Goal: Information Seeking & Learning: Learn about a topic

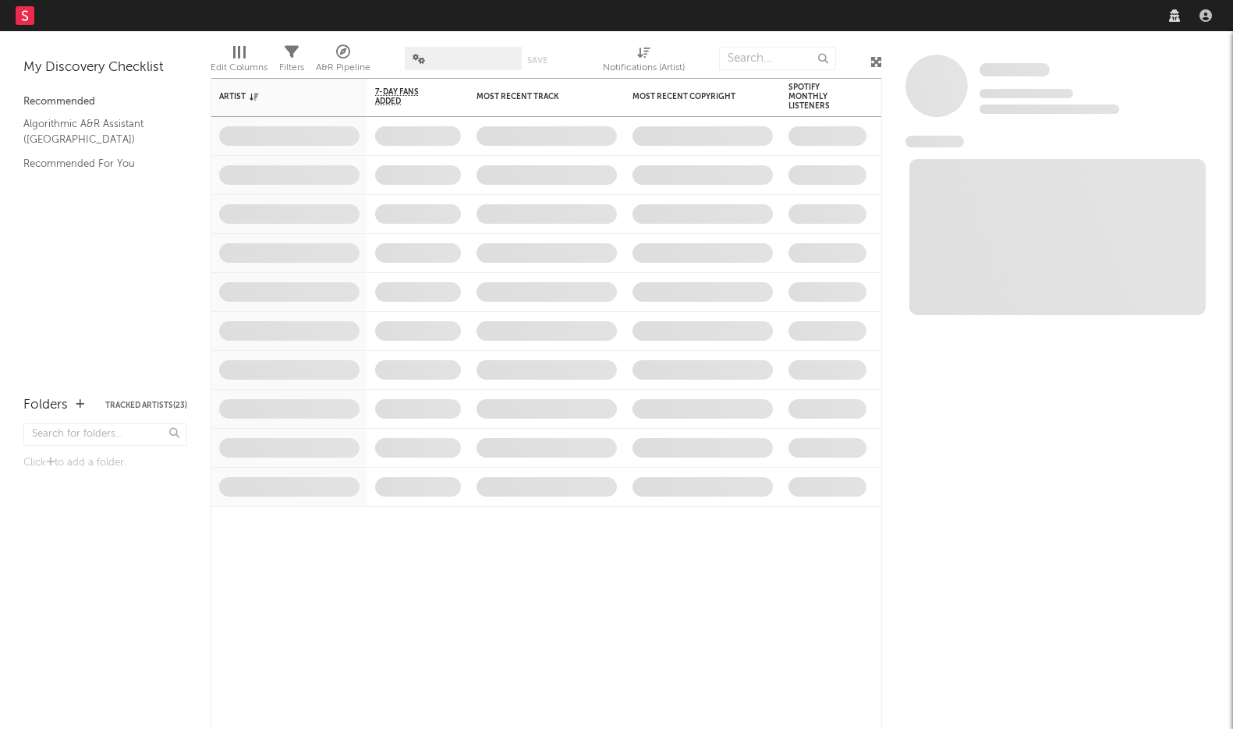
select select "warner_chappell"
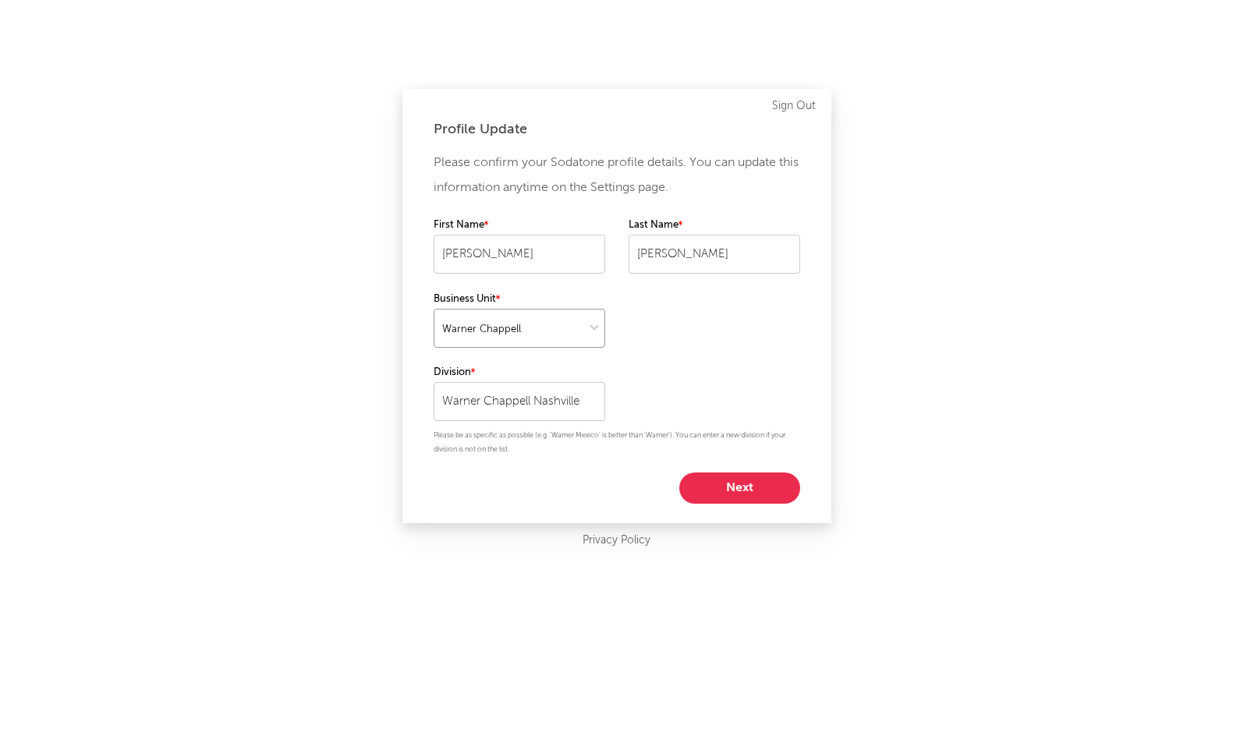
click at [590, 339] on select at bounding box center [520, 328] width 172 height 39
click at [590, 403] on input "Warner Chappell Nashville" at bounding box center [520, 401] width 172 height 39
click at [686, 375] on div "Please confirm your Sodatone profile details. You can update this information a…" at bounding box center [617, 327] width 367 height 353
click at [753, 485] on button "Next" at bounding box center [739, 488] width 121 height 31
select select "director_vp"
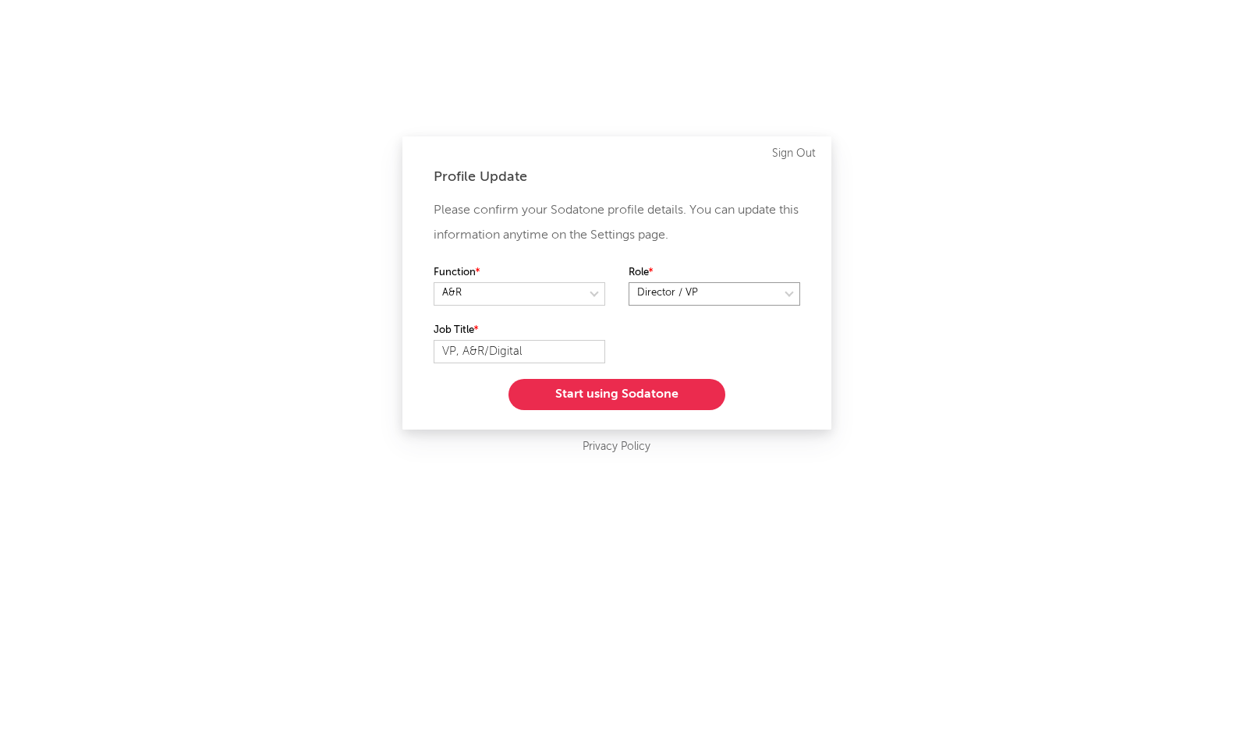
click at [703, 303] on select at bounding box center [715, 293] width 172 height 23
click at [676, 396] on button "Start using Sodatone" at bounding box center [617, 394] width 217 height 31
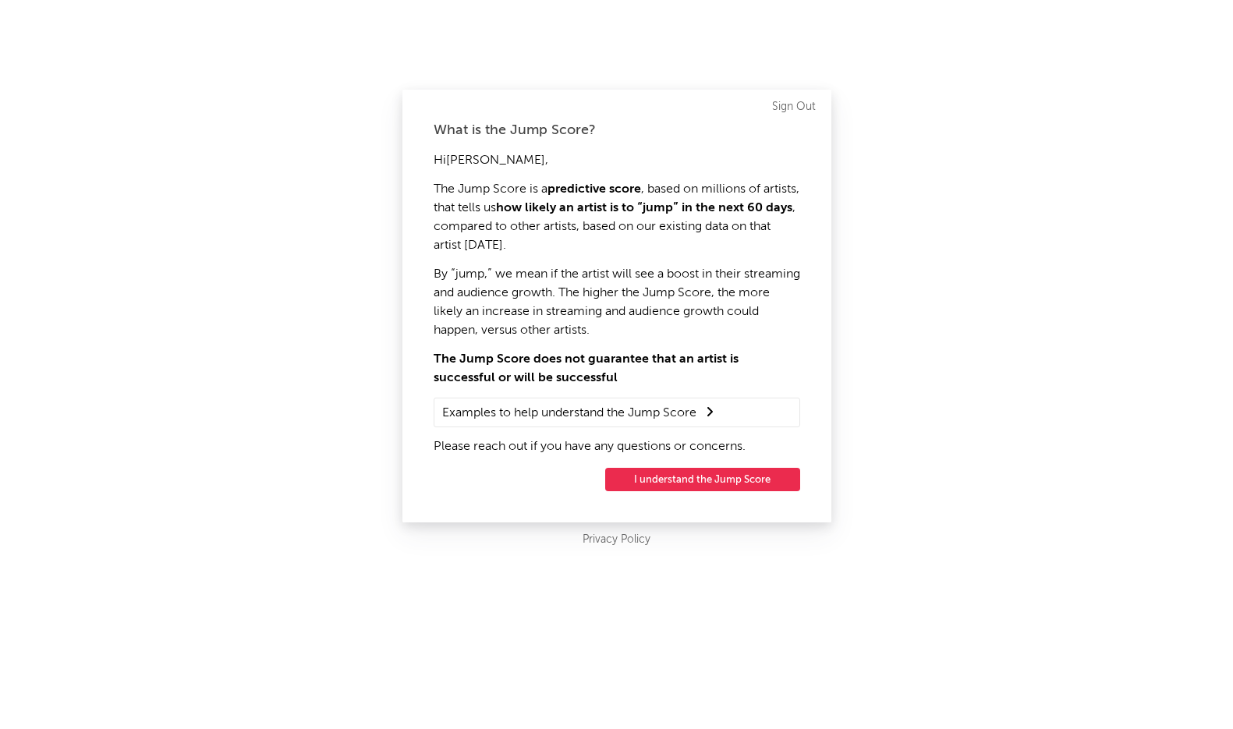
click at [711, 484] on button "I understand the Jump Score" at bounding box center [702, 479] width 195 height 23
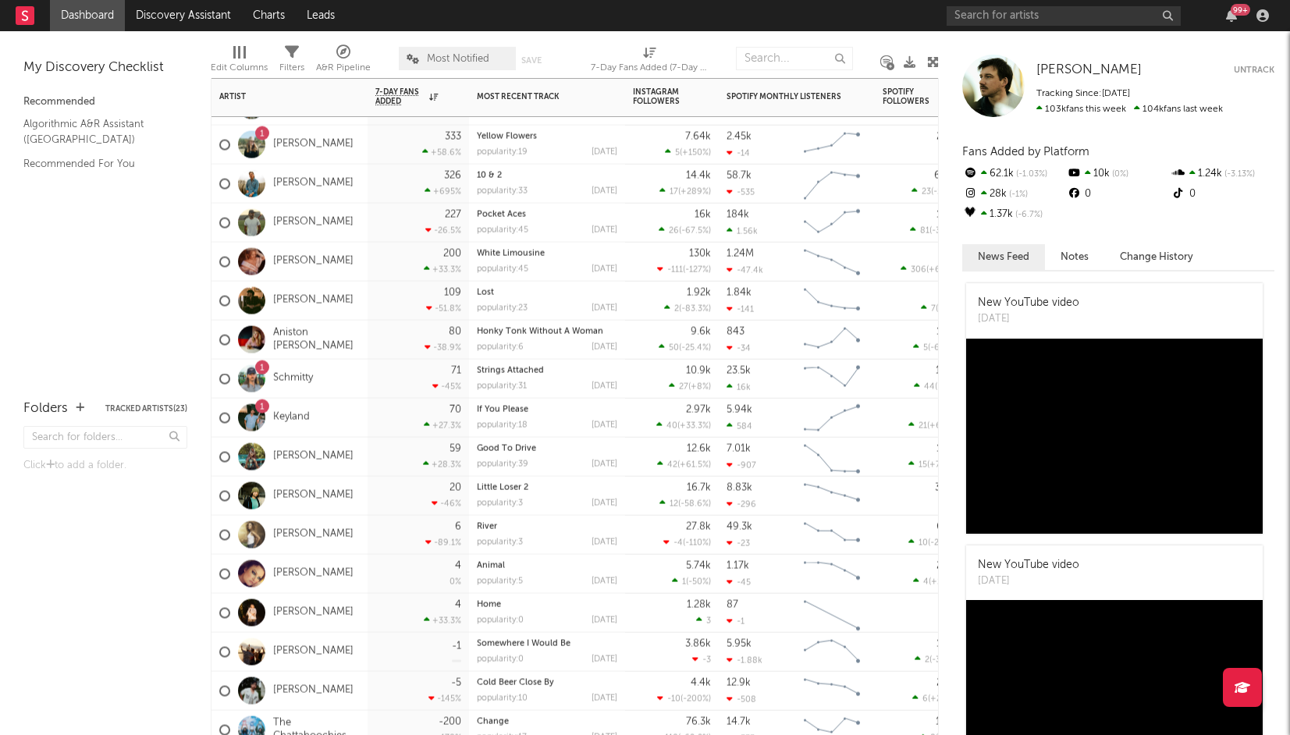
click at [369, 374] on div "71 -45 %" at bounding box center [417, 379] width 101 height 39
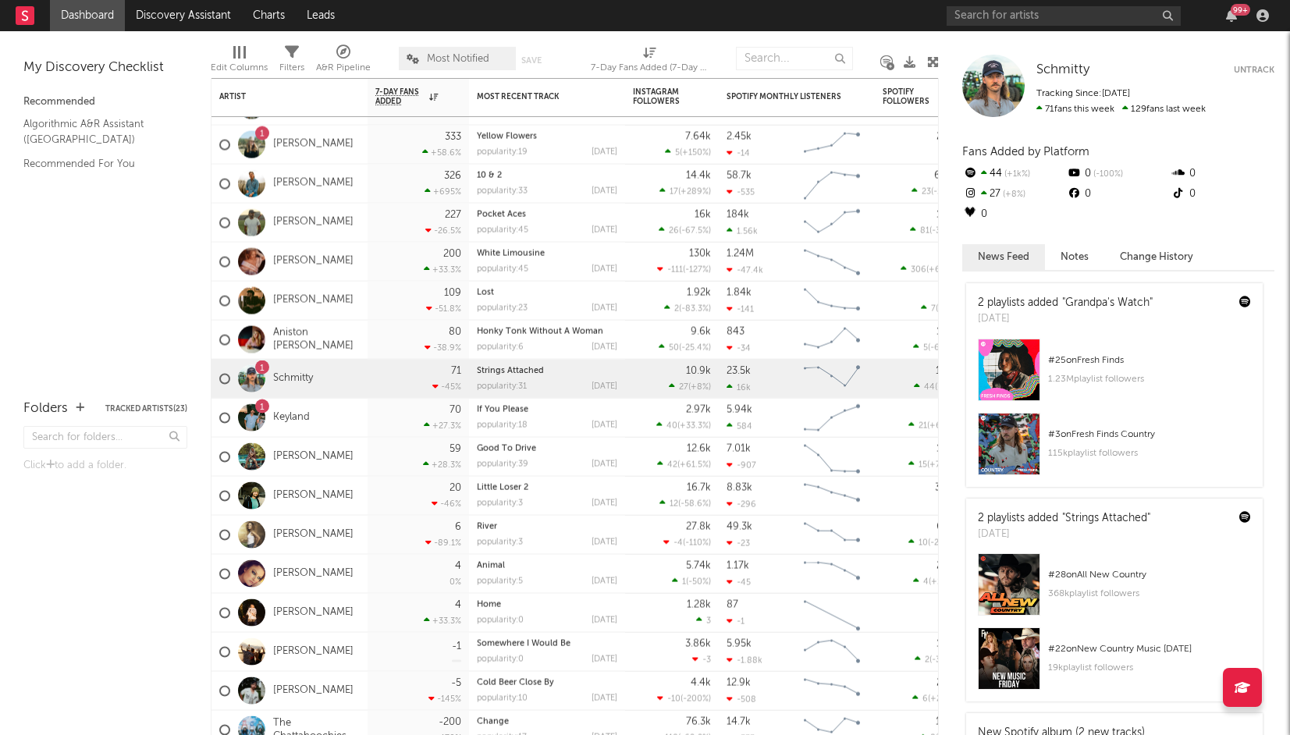
click at [1110, 49] on div "Schmitty Schmitty Untrack Tracking Since: July 22, 2024 71 fans this week 129 f…" at bounding box center [1114, 383] width 351 height 704
click at [90, 16] on link "Dashboard" at bounding box center [87, 15] width 75 height 31
click at [16, 15] on rect at bounding box center [25, 15] width 19 height 19
click at [20, 15] on rect at bounding box center [25, 15] width 19 height 19
click at [1233, 14] on icon "button" at bounding box center [1262, 15] width 12 height 12
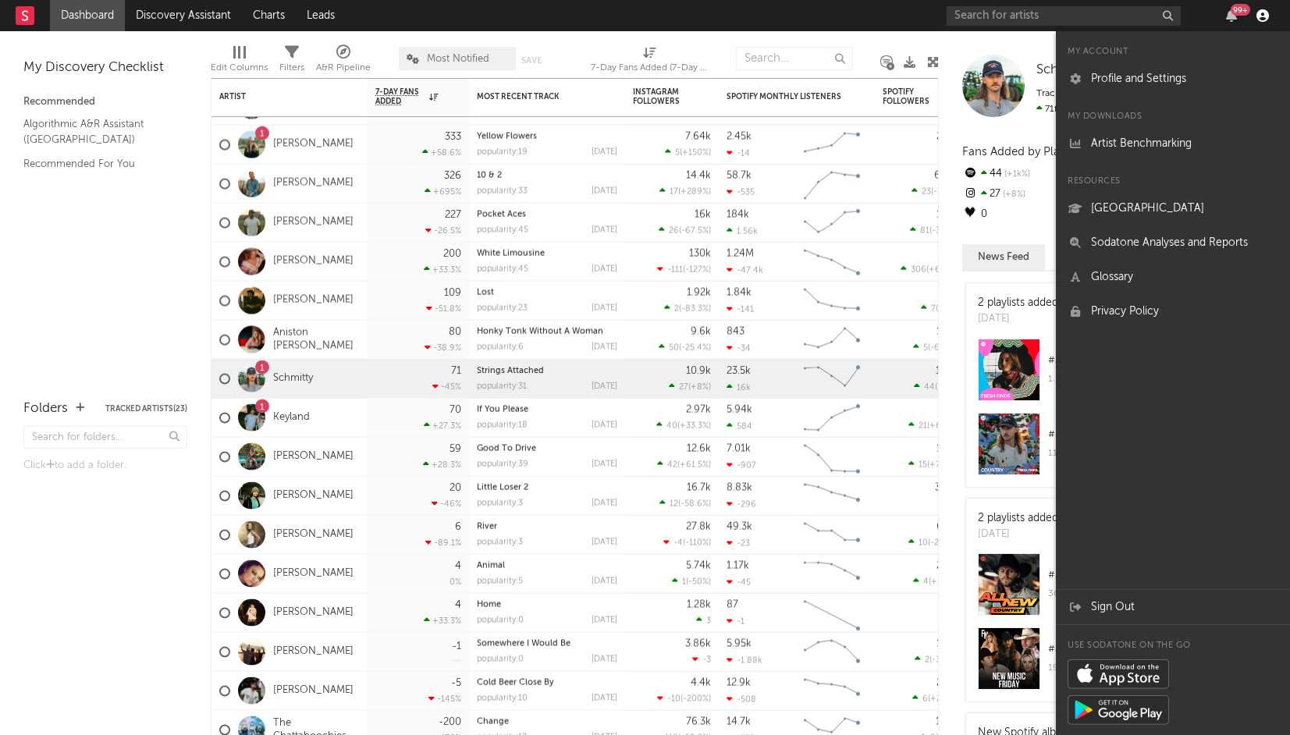
click at [1233, 14] on icon "button" at bounding box center [1262, 15] width 12 height 12
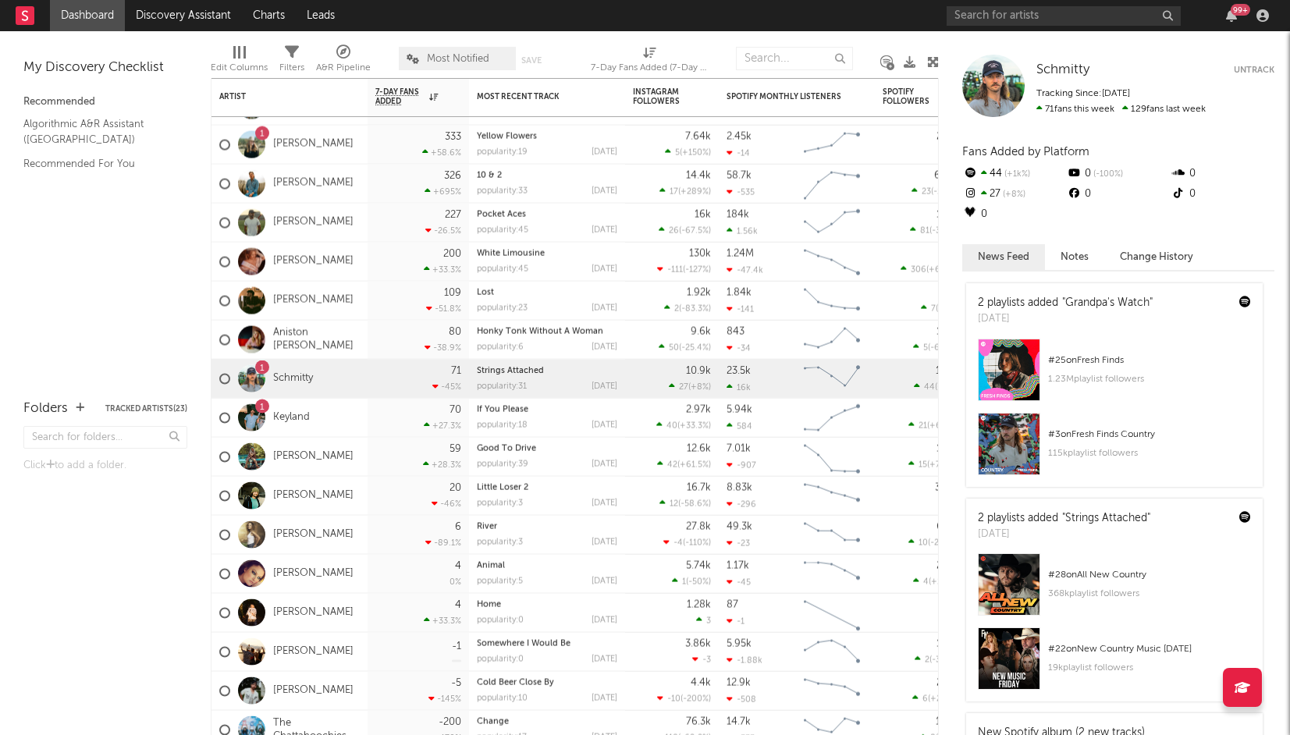
drag, startPoint x: 1040, startPoint y: 49, endPoint x: 1151, endPoint y: 56, distance: 111.8
click at [1151, 56] on div "Schmitty Schmitty Untrack Tracking Since: July 22, 2024 71 fans this week 129 f…" at bounding box center [1114, 383] width 351 height 704
click at [72, 101] on div "Recommended" at bounding box center [105, 102] width 164 height 19
click at [87, 68] on div "My Discovery Checklist" at bounding box center [105, 68] width 164 height 19
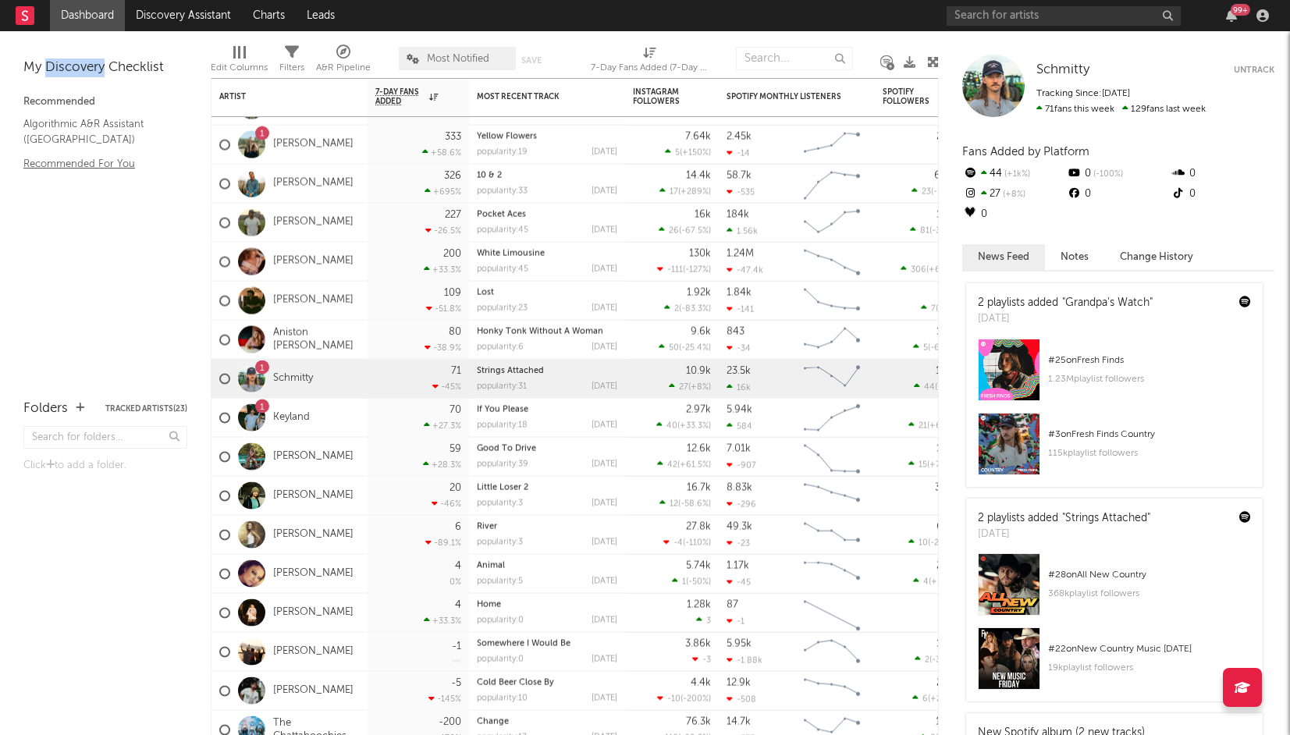
click at [104, 157] on link "Recommended For You" at bounding box center [97, 163] width 148 height 17
click at [89, 61] on div "My Discovery Checklist" at bounding box center [105, 68] width 164 height 19
click at [144, 61] on div "My Discovery Checklist" at bounding box center [105, 68] width 164 height 19
drag, startPoint x: 67, startPoint y: 16, endPoint x: 98, endPoint y: 15, distance: 30.4
click at [67, 16] on link "Dashboard" at bounding box center [87, 15] width 75 height 31
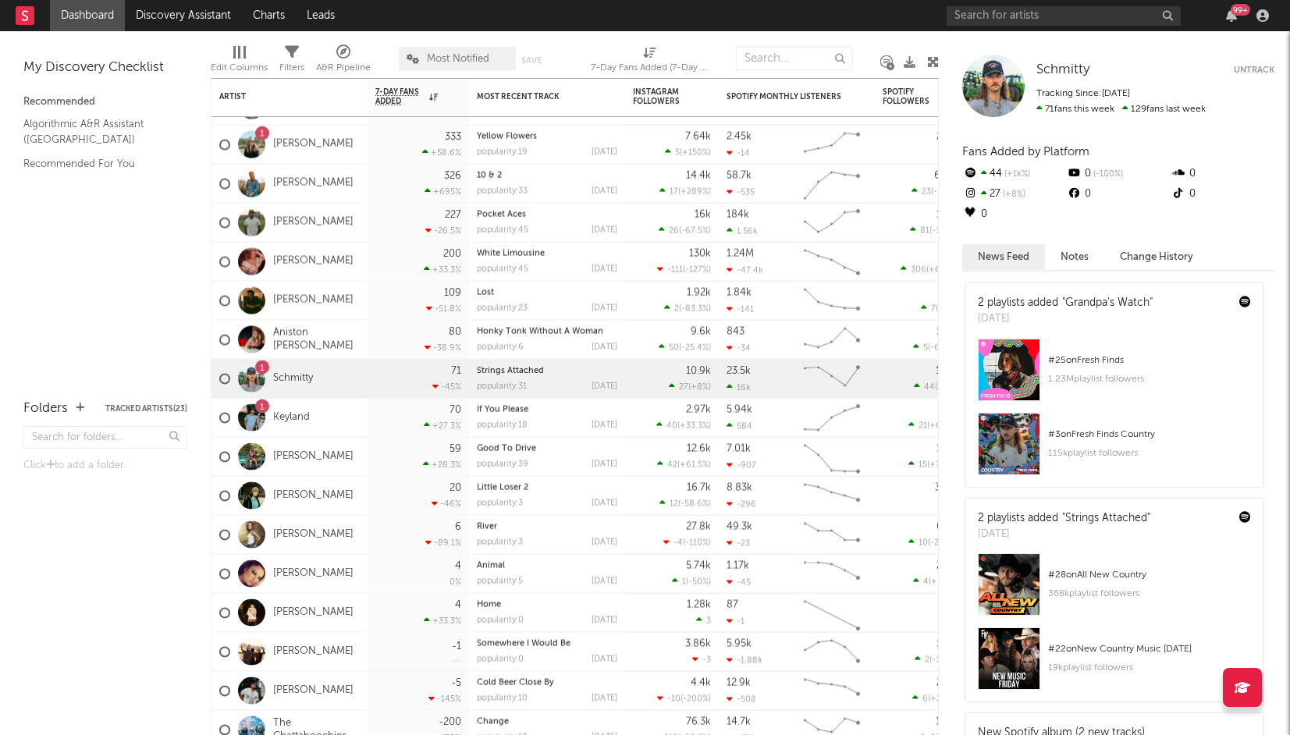
click at [24, 16] on rect at bounding box center [25, 15] width 19 height 19
click at [23, 16] on rect at bounding box center [25, 15] width 19 height 19
click at [271, 16] on link "Charts" at bounding box center [269, 15] width 54 height 31
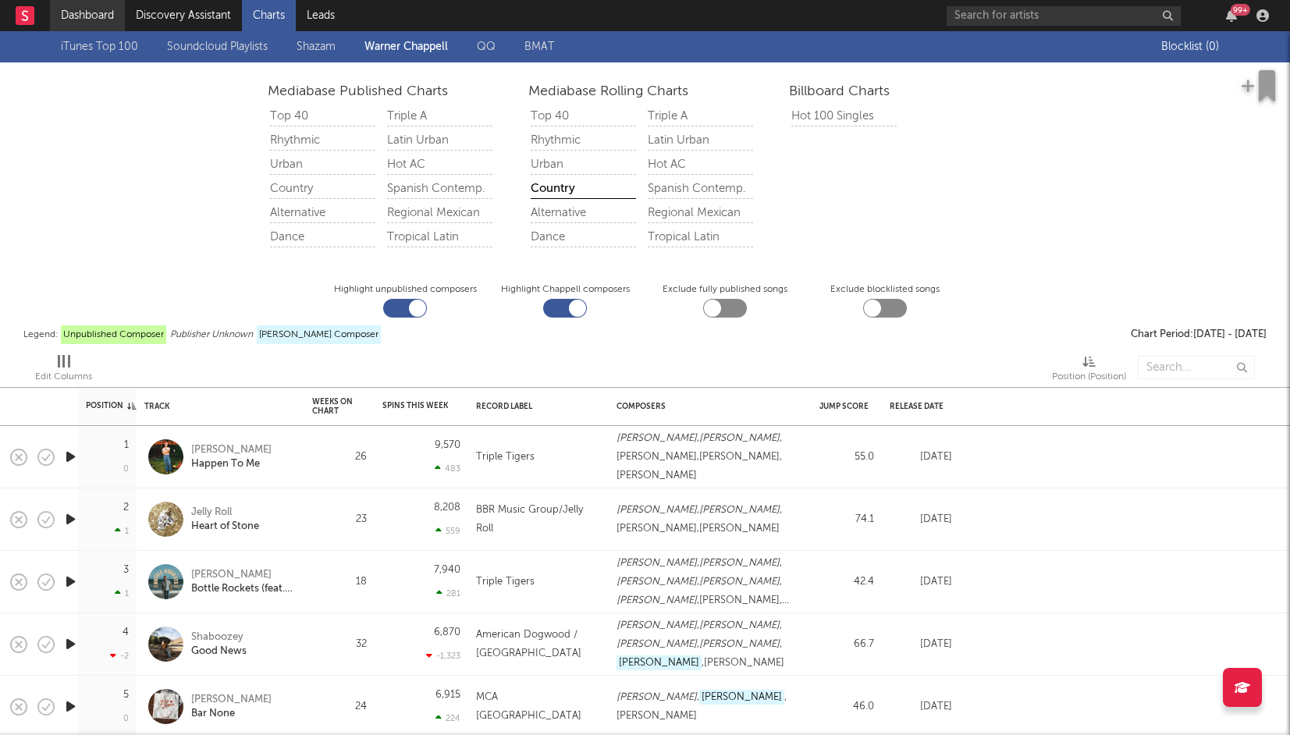
click at [87, 16] on link "Dashboard" at bounding box center [87, 15] width 75 height 31
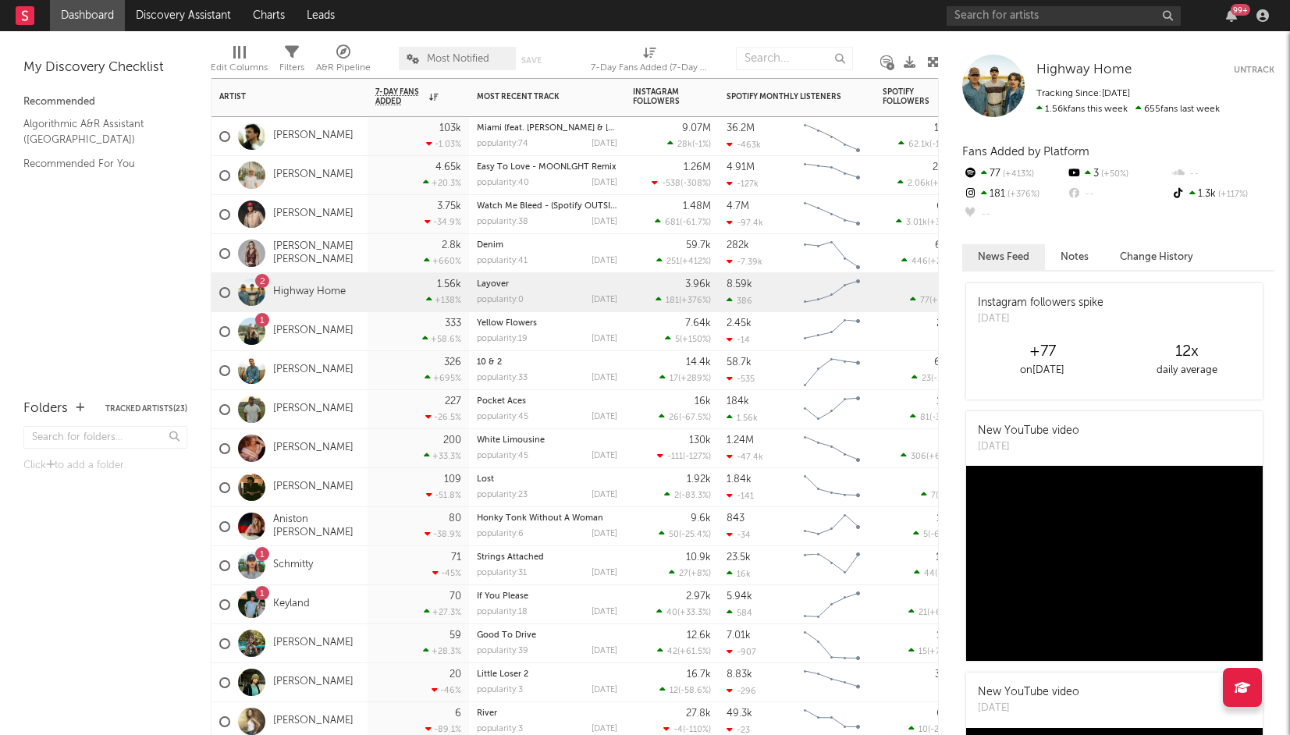
click at [357, 566] on div "1 Schmitty" at bounding box center [289, 565] width 156 height 39
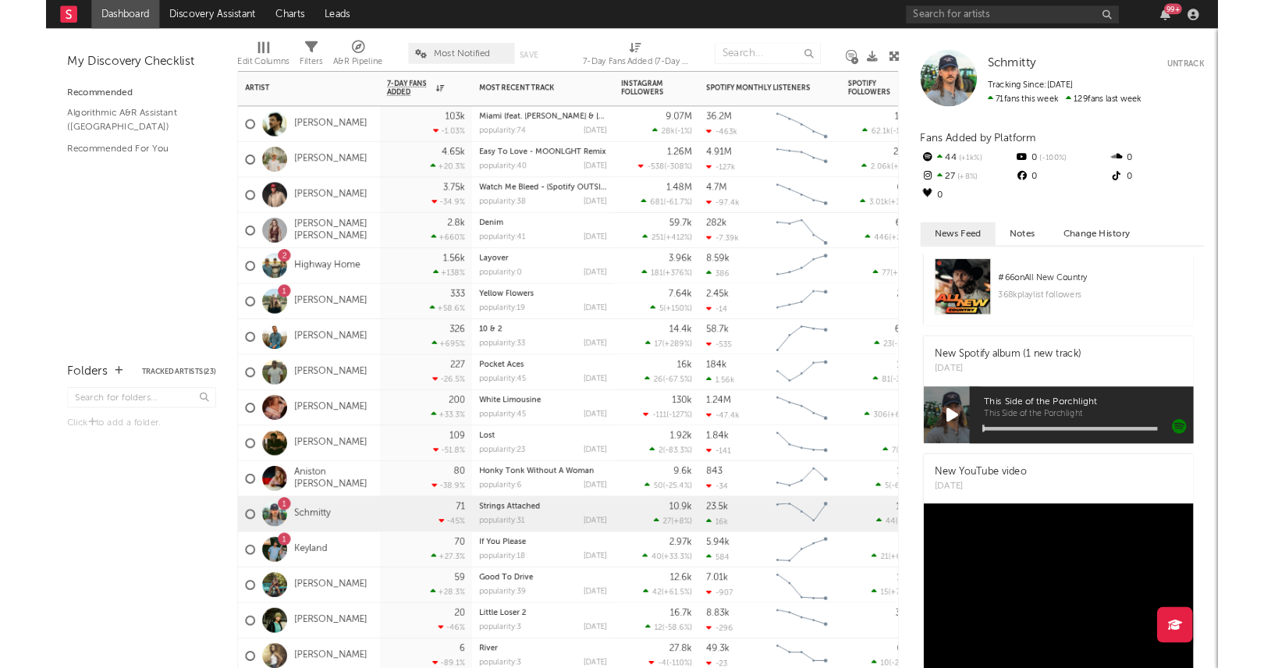
scroll to position [3284, 0]
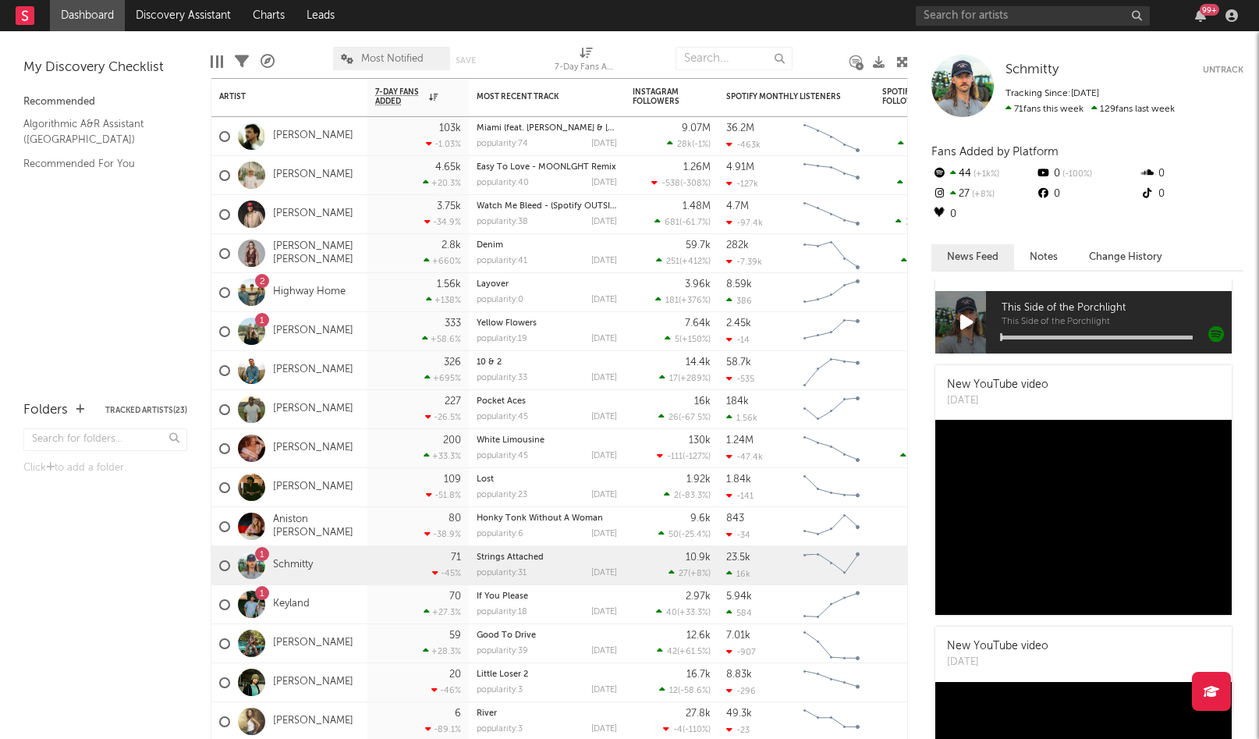
click at [877, 37] on div "Edit Columns Filters A&R Pipeline Most Notified Save Save as 7-Day Fans Added (…" at bounding box center [559, 54] width 697 height 47
click at [878, 39] on div at bounding box center [879, 61] width 12 height 45
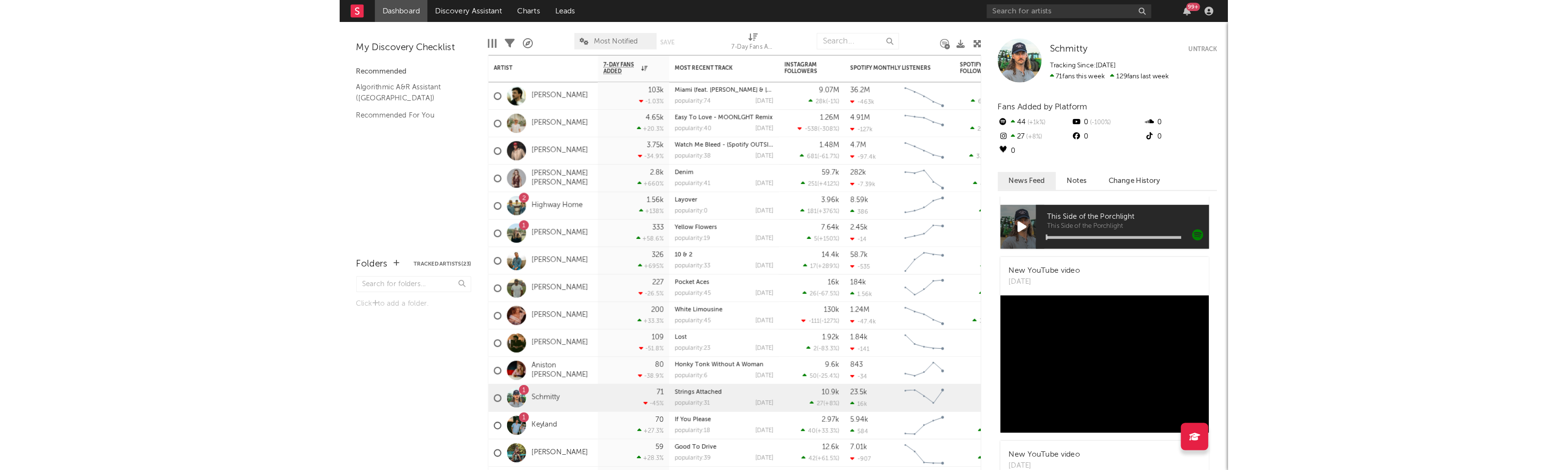
scroll to position [2010, 0]
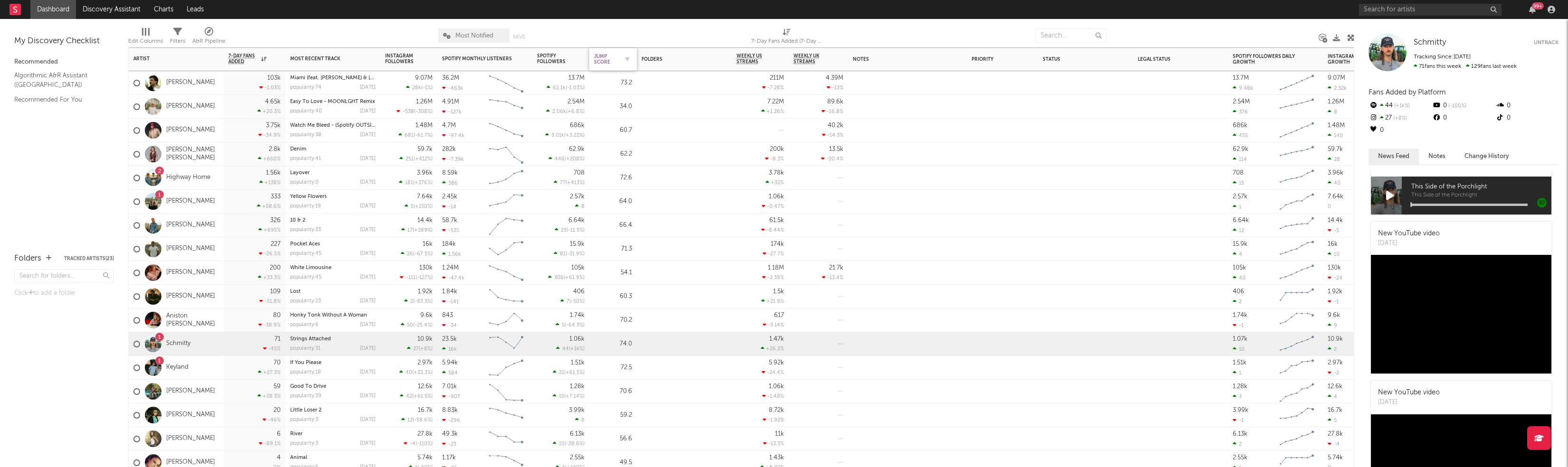
click at [603, 61] on div "Jump Score" at bounding box center [606, 59] width 24 height 12
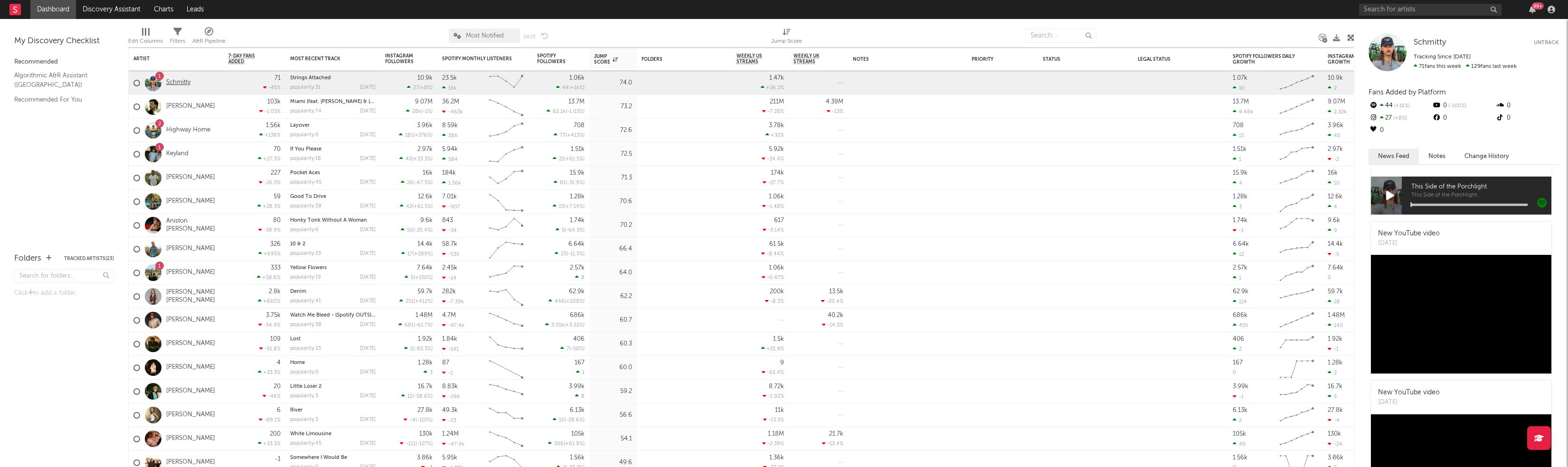
click at [171, 79] on link "Schmitty" at bounding box center [178, 83] width 24 height 8
